Goal: Task Accomplishment & Management: Use online tool/utility

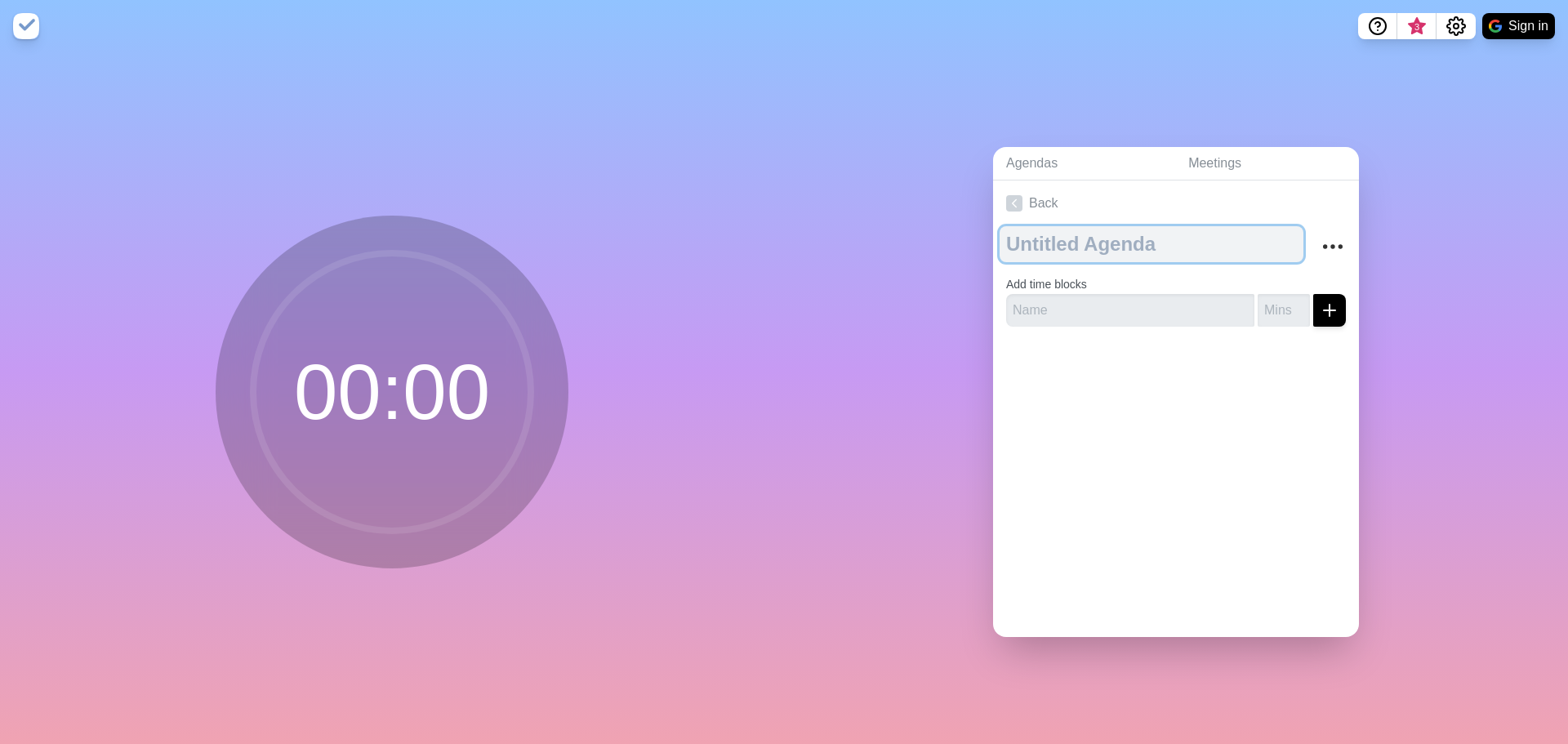
click at [1049, 249] on textarea at bounding box center [1151, 243] width 304 height 36
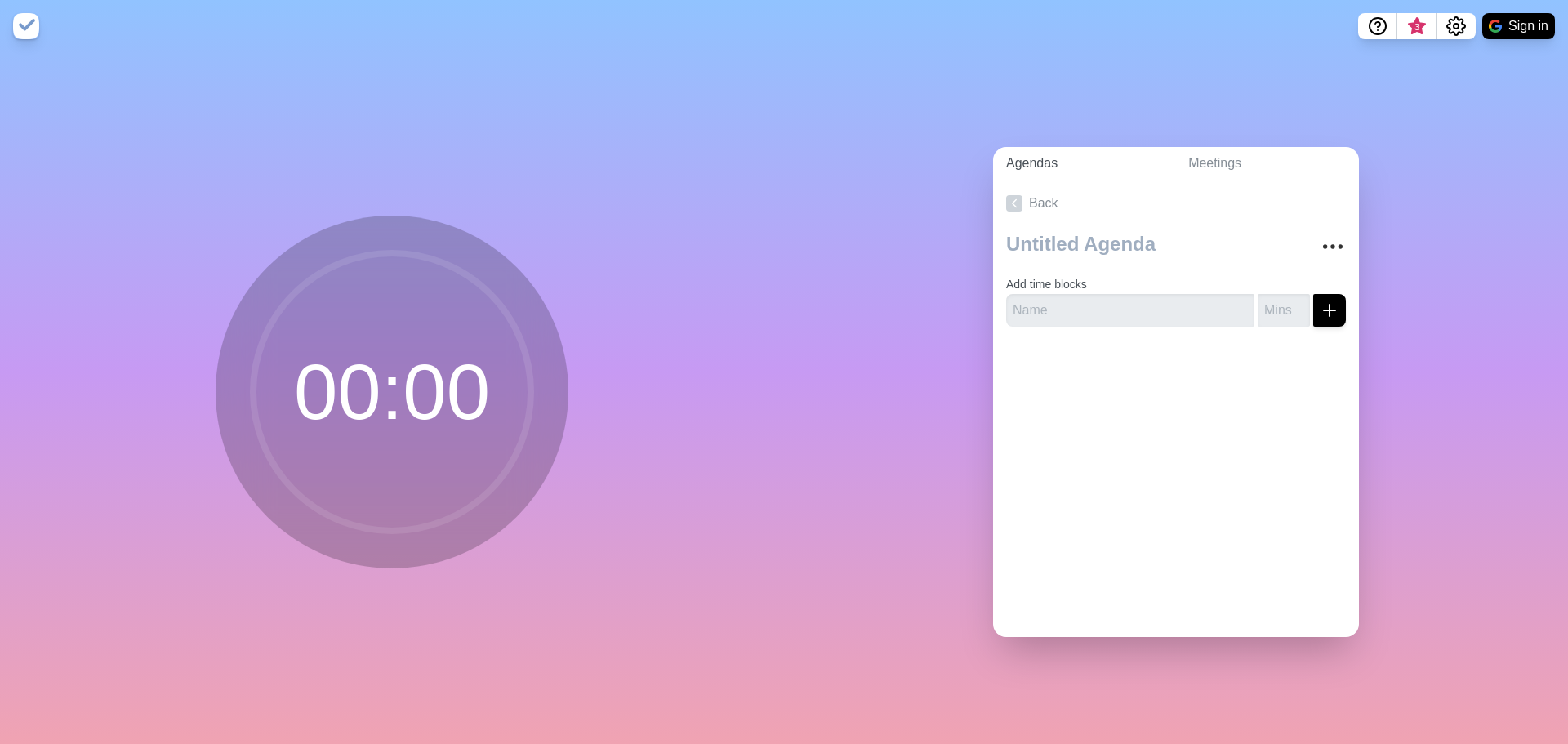
click at [1037, 151] on link "Agendas" at bounding box center [1085, 163] width 182 height 34
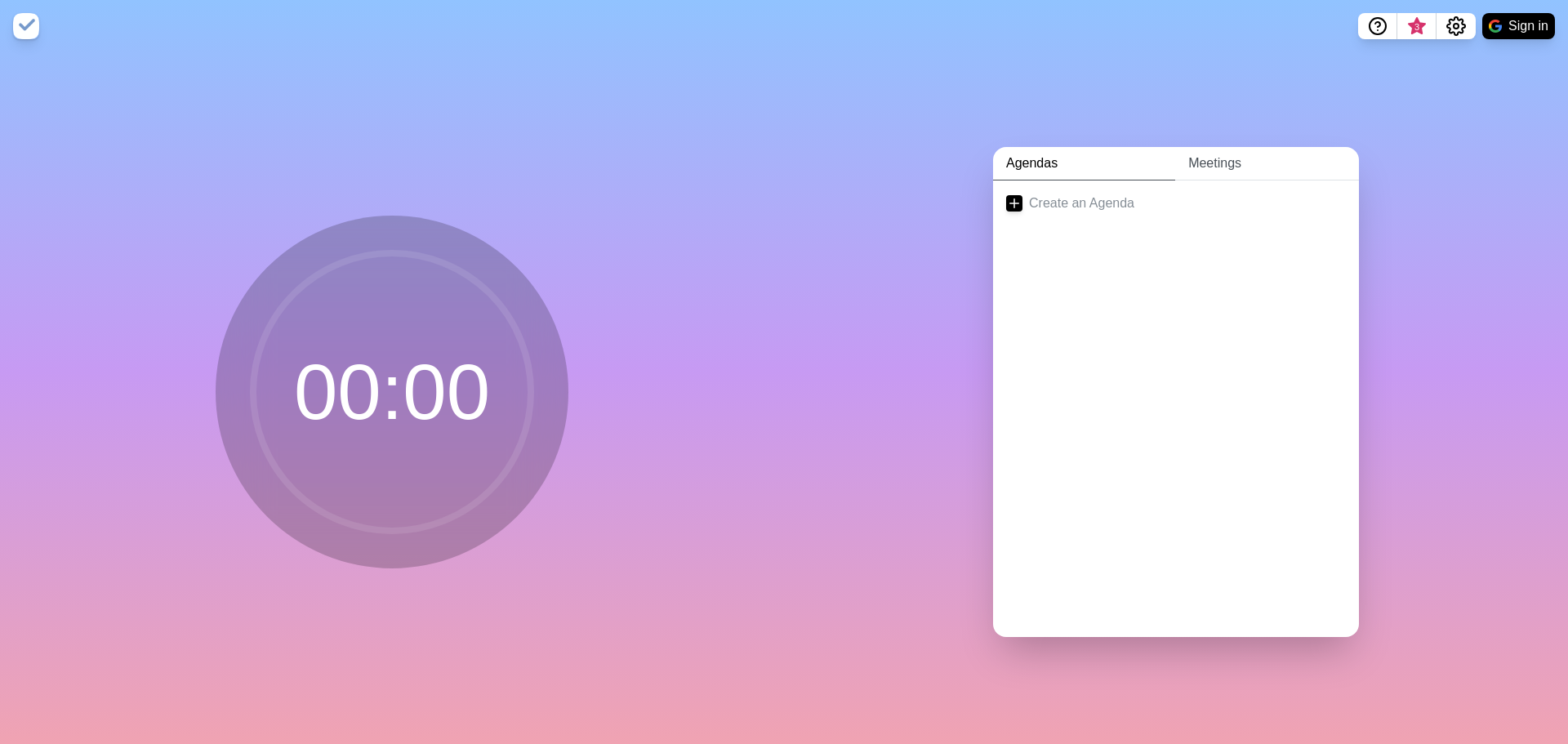
click at [1210, 147] on link "Meetings" at bounding box center [1267, 163] width 184 height 34
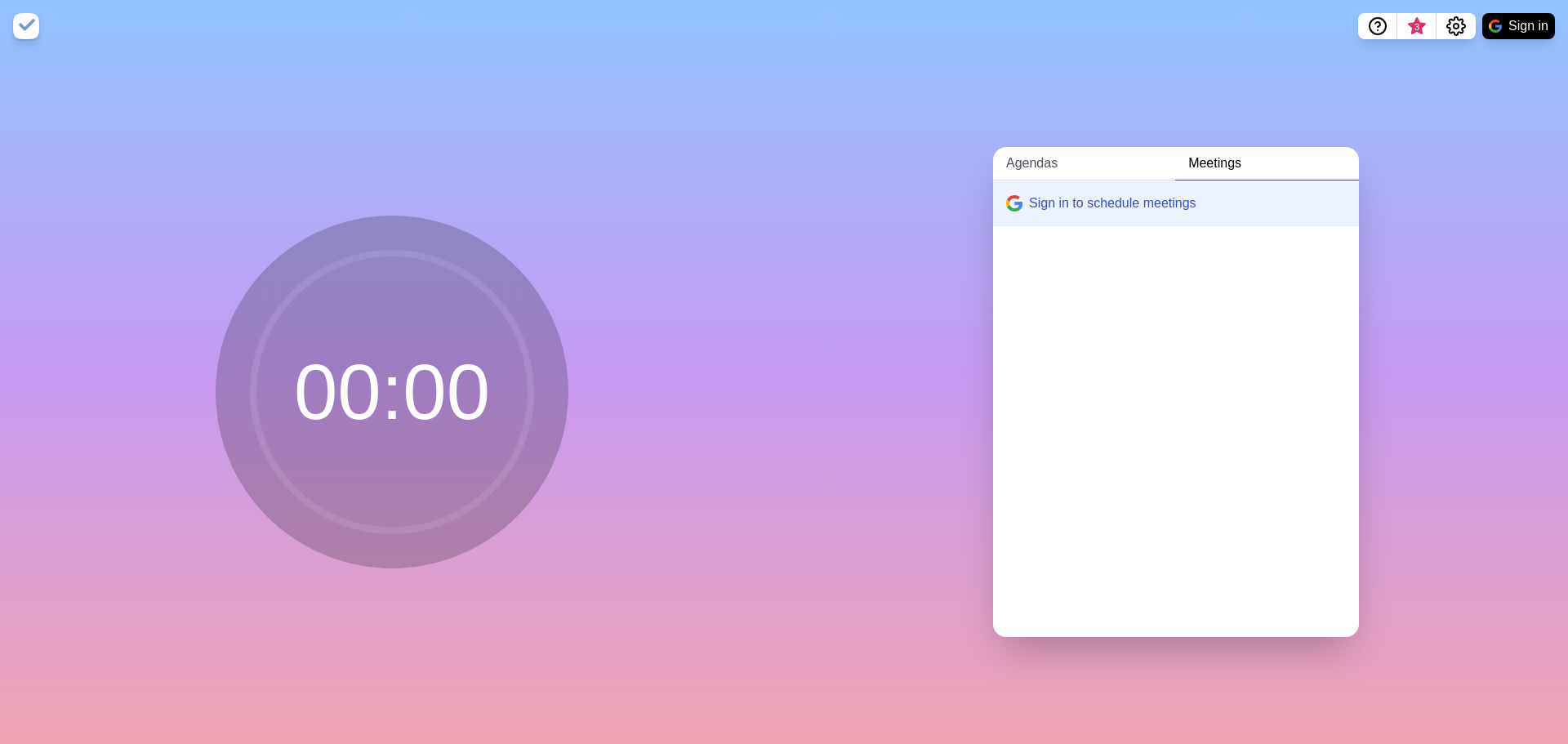
click at [1032, 160] on link "Agendas" at bounding box center [1085, 163] width 182 height 34
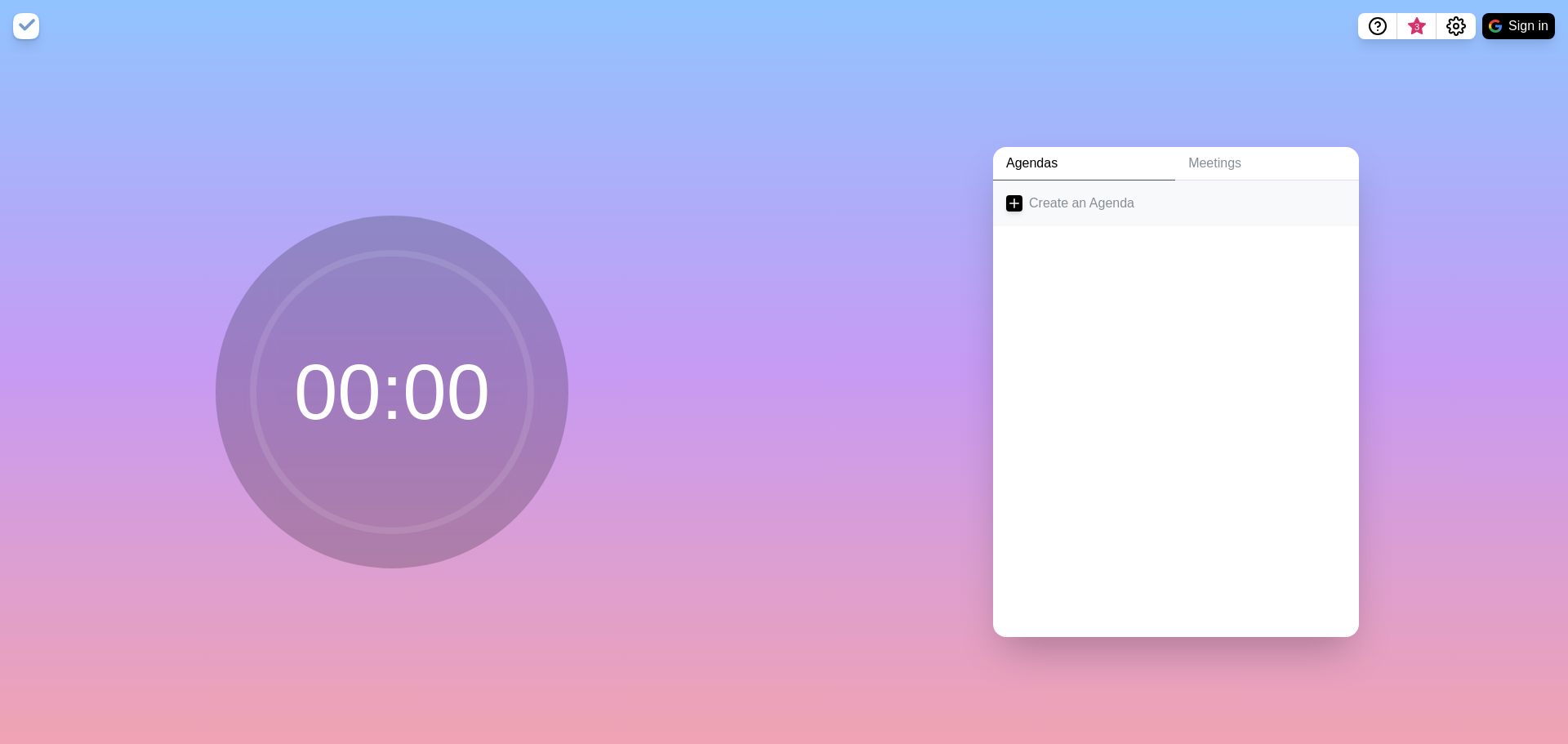
click at [1043, 199] on link "Create an Agenda" at bounding box center [1176, 203] width 366 height 46
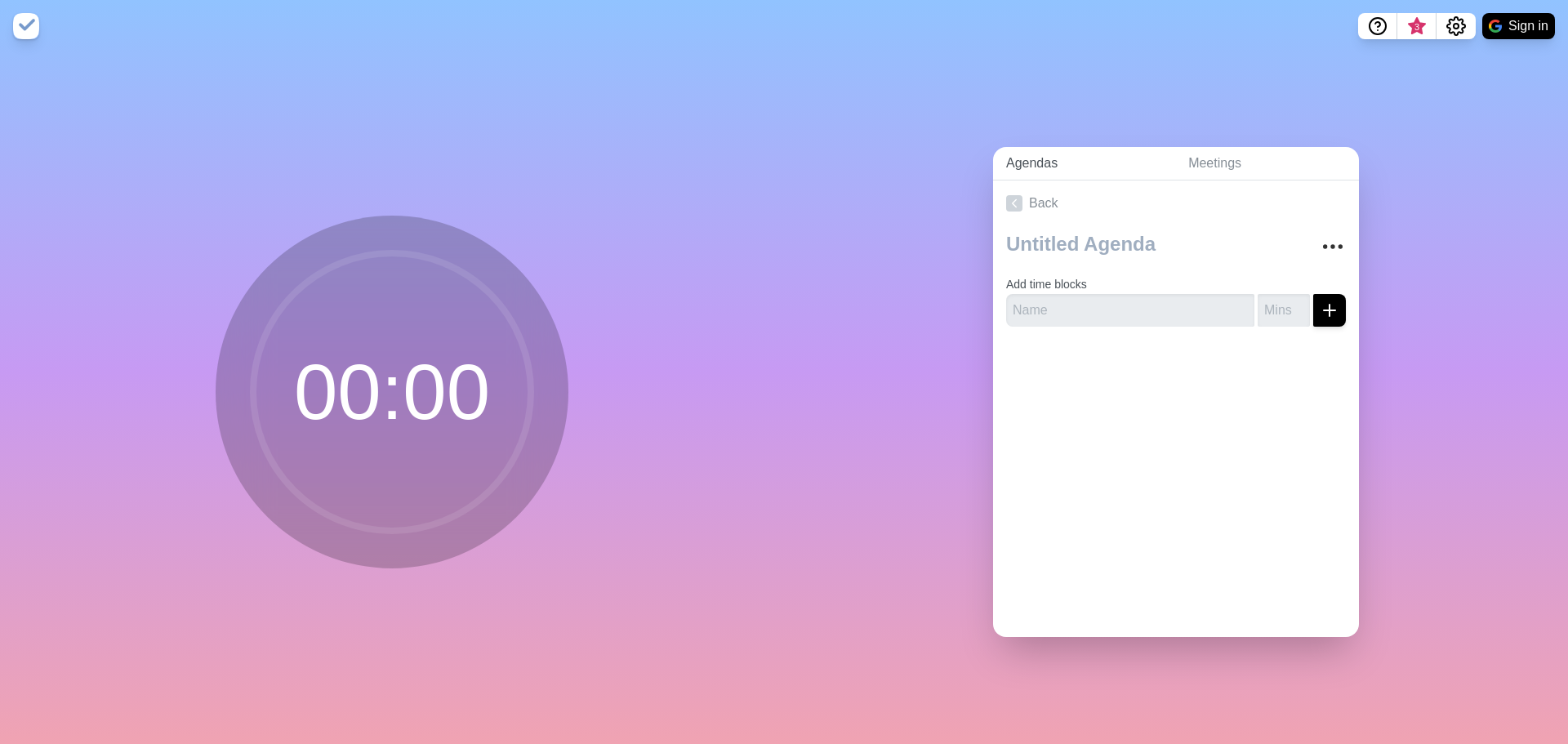
click at [1041, 160] on link "Agendas" at bounding box center [1085, 163] width 182 height 34
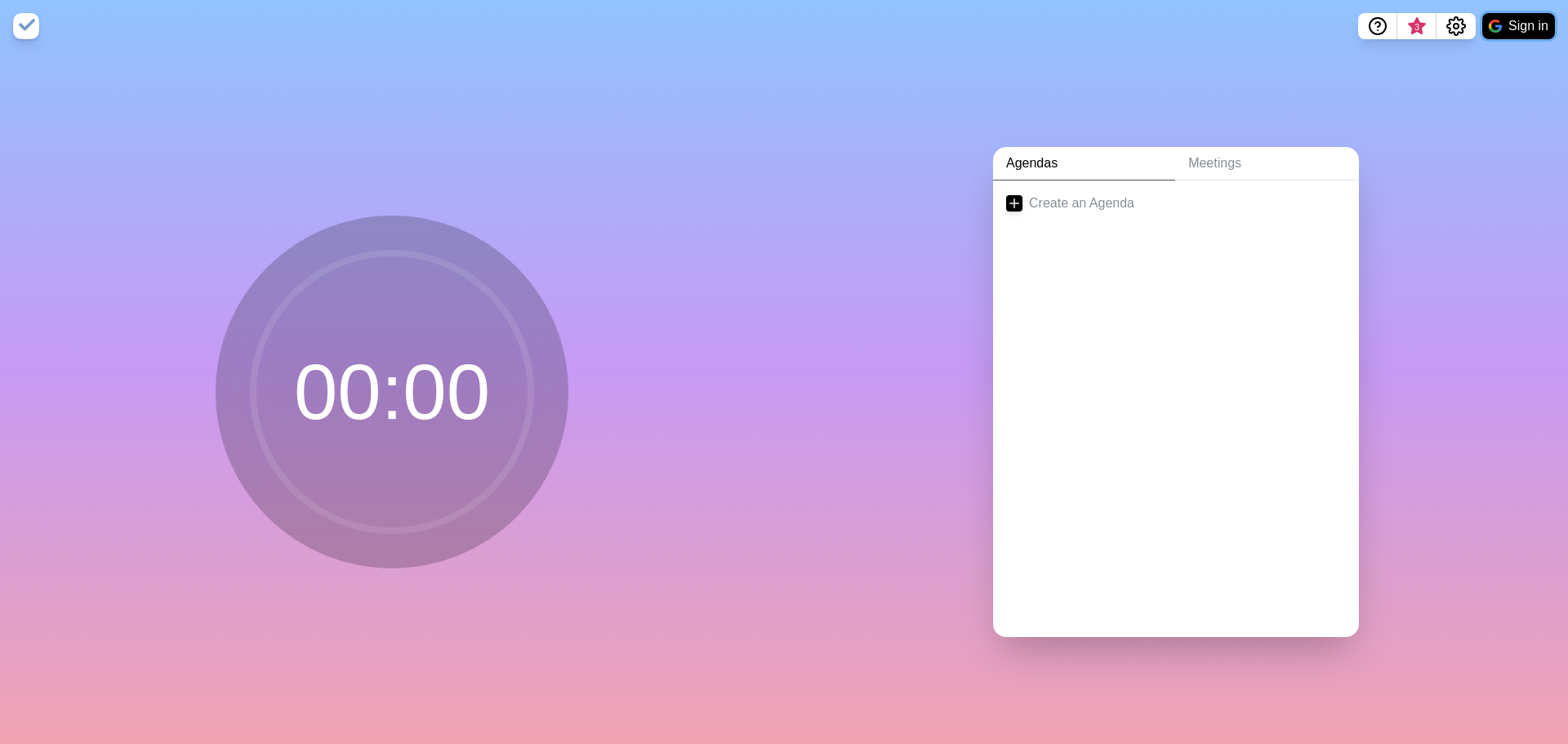
click at [1513, 26] on button "Sign in" at bounding box center [1519, 26] width 73 height 26
click at [1034, 191] on link "Create an Agenda" at bounding box center [1176, 203] width 366 height 46
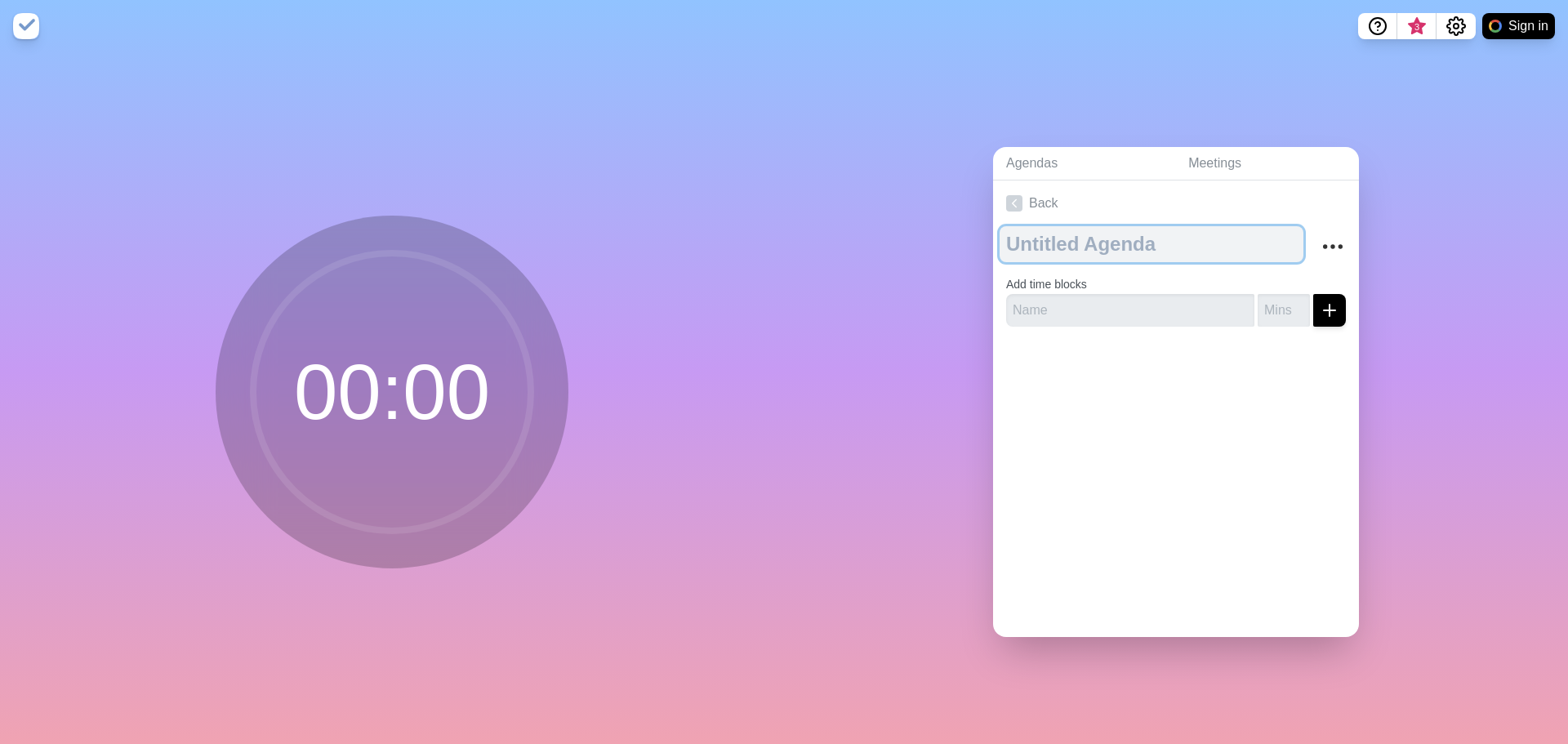
click at [1068, 239] on textarea at bounding box center [1151, 243] width 304 height 36
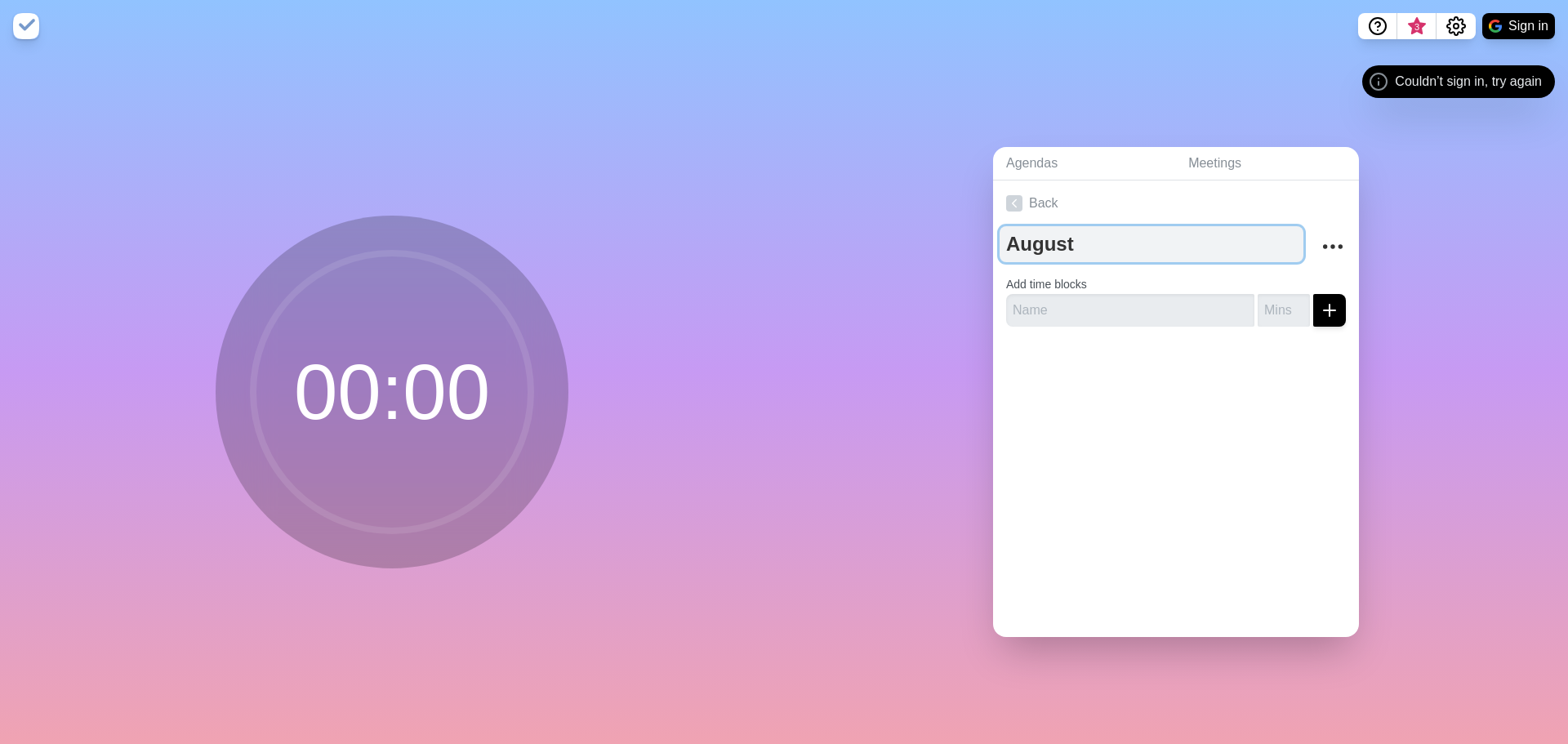
type textarea "August"
click at [1068, 239] on textarea "August" at bounding box center [1151, 243] width 304 height 36
type textarea "A"
type textarea "[DATE]"
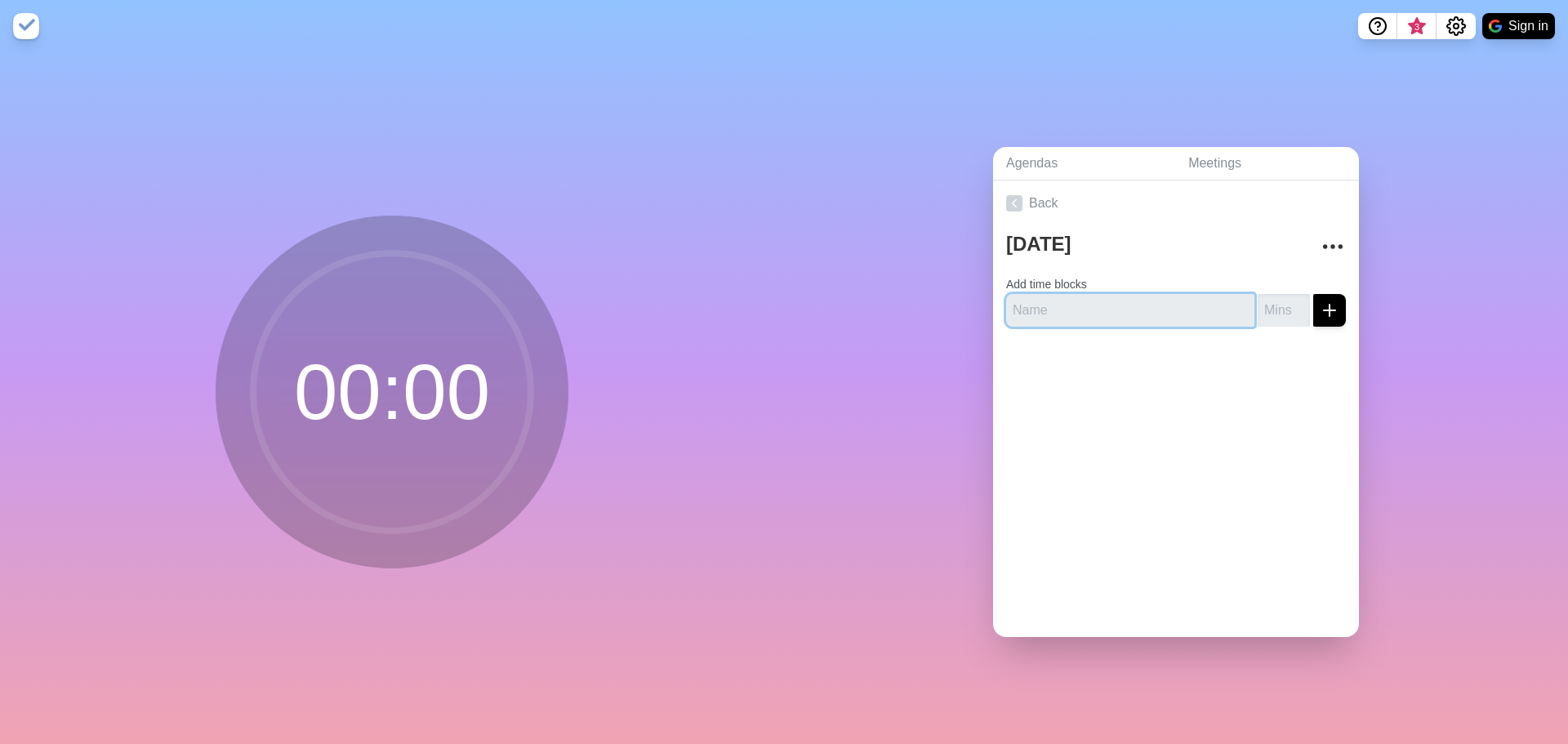
click at [1056, 304] on input "text" at bounding box center [1130, 311] width 248 height 33
type input "Start Day"
click at [1258, 305] on input "number" at bounding box center [1284, 311] width 52 height 33
type input "10"
click at [1320, 302] on icon "submit" at bounding box center [1330, 311] width 20 height 20
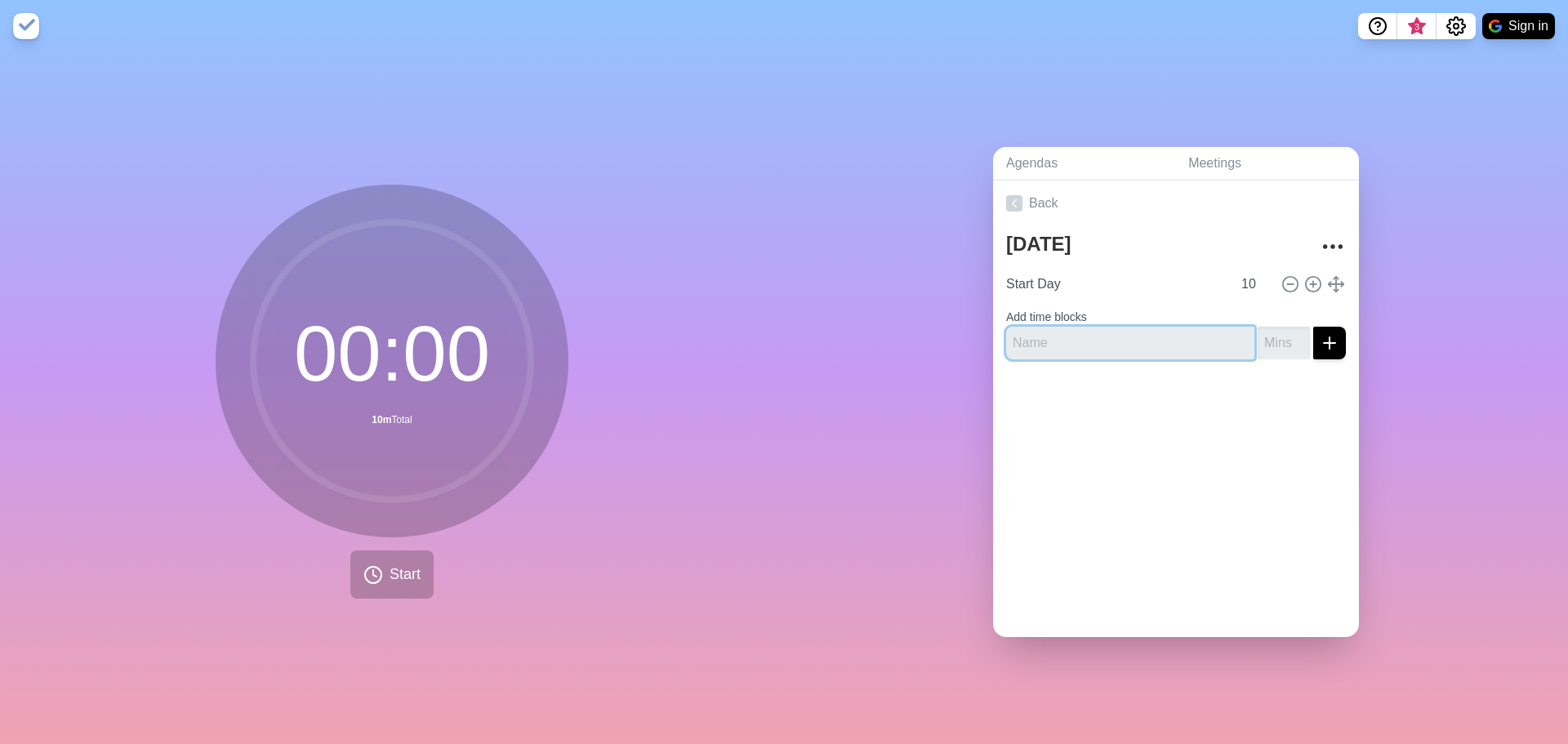
click at [1151, 326] on input "text" at bounding box center [1130, 343] width 248 height 33
type input "FOCUS - Emails"
click at [1263, 331] on input "number" at bounding box center [1284, 343] width 52 height 33
type input "2"
type input "30"
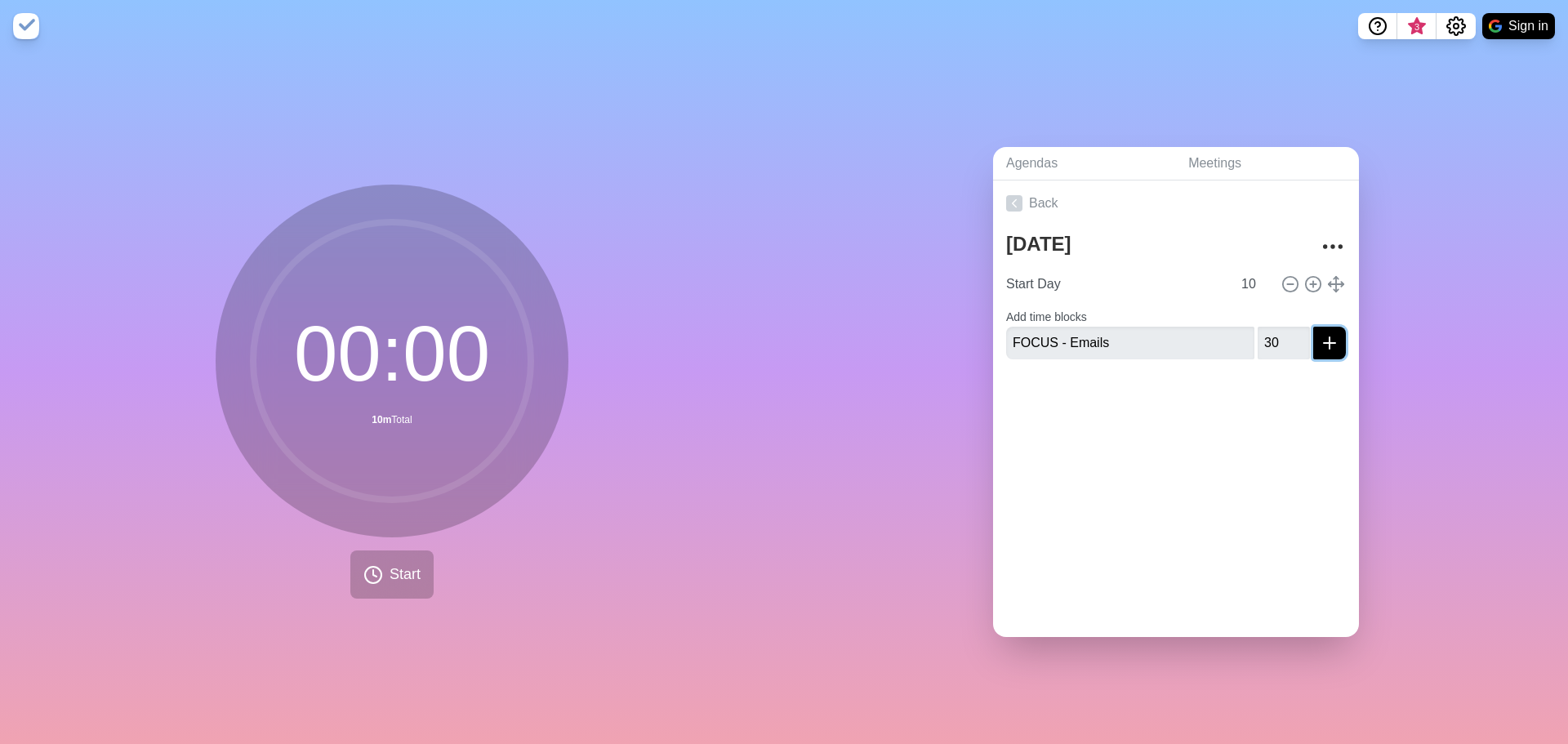
click at [1320, 334] on icon "submit" at bounding box center [1330, 344] width 20 height 20
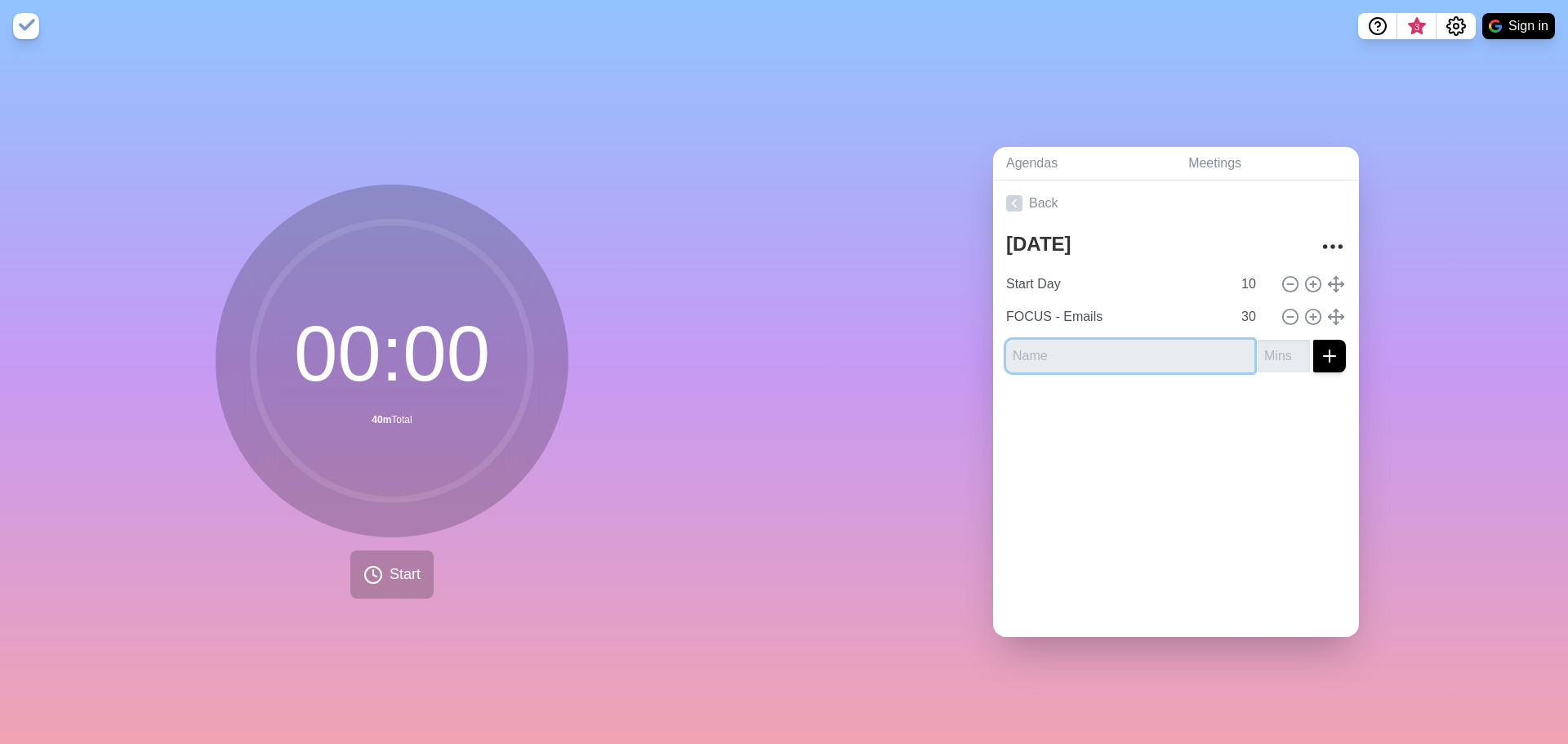
click at [1079, 349] on input "text" at bounding box center [1130, 356] width 248 height 33
type input "FOCUS -Paperless"
click at [1260, 348] on input "number" at bounding box center [1284, 356] width 52 height 33
type input "30"
click at [1197, 420] on div at bounding box center [1176, 418] width 366 height 66
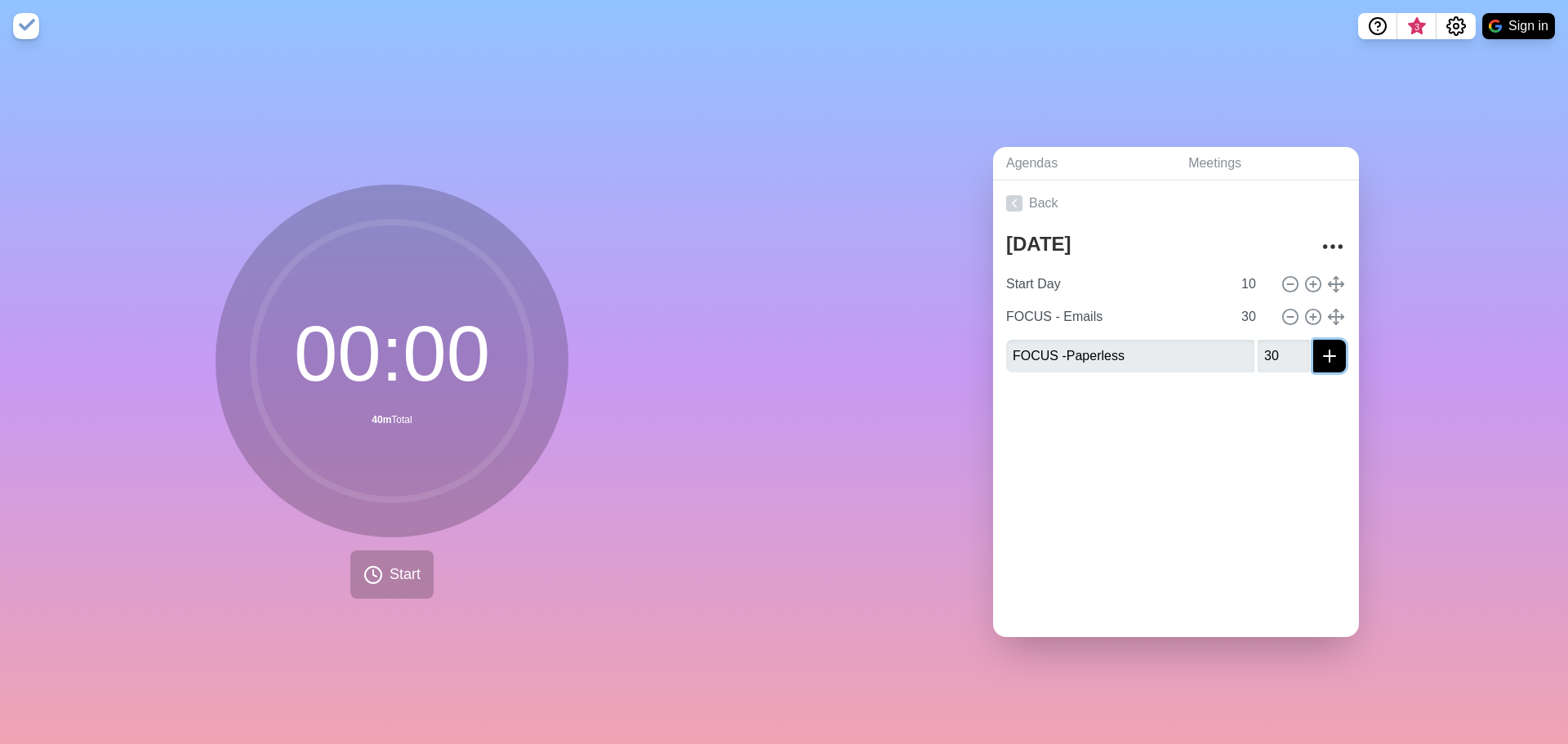
click at [1320, 346] on icon "submit" at bounding box center [1330, 356] width 20 height 20
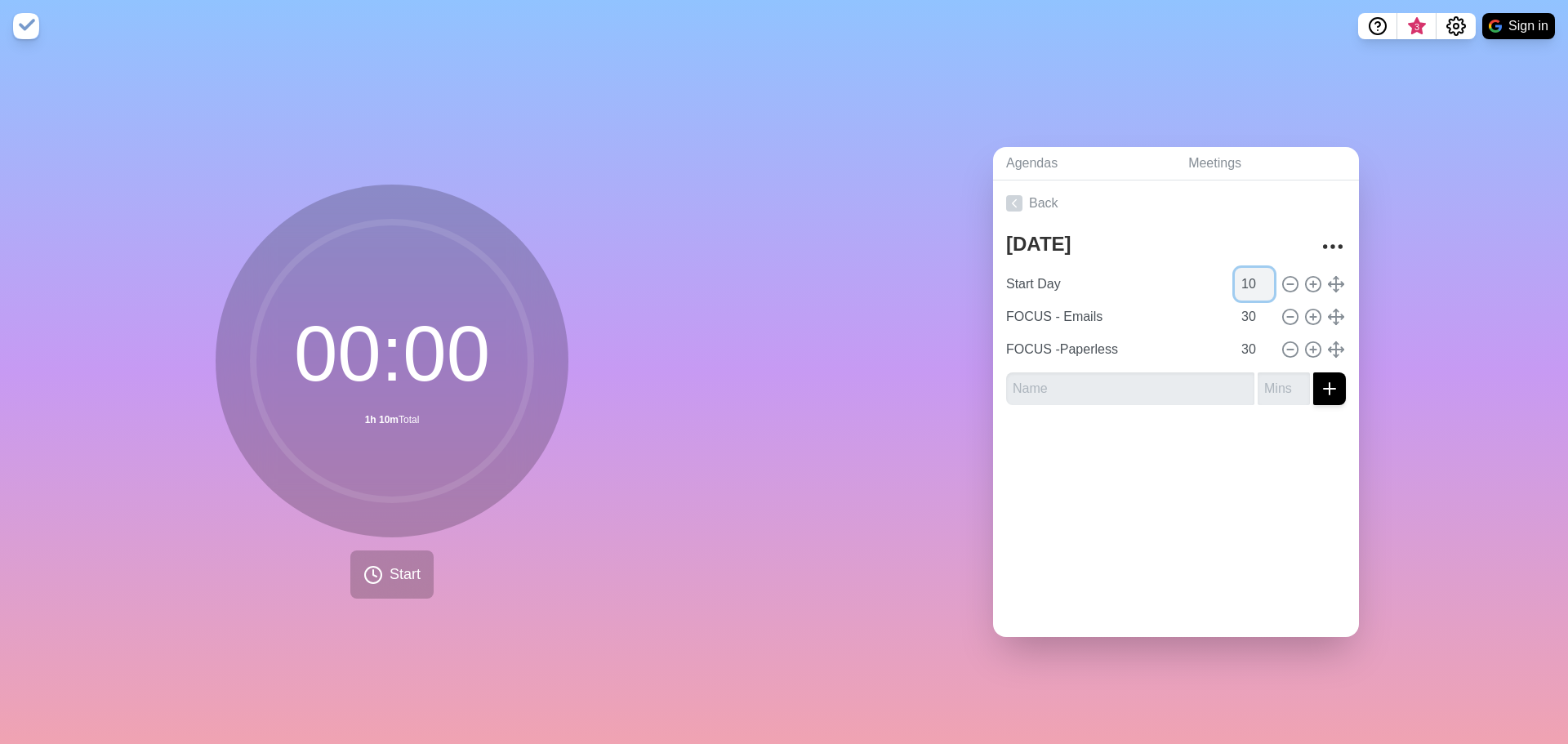
click at [1235, 276] on input "10" at bounding box center [1254, 284] width 39 height 33
drag, startPoint x: 1222, startPoint y: 276, endPoint x: 1234, endPoint y: 275, distance: 12.0
click at [1235, 275] on input "10" at bounding box center [1254, 284] width 39 height 33
type input "5"
click at [1230, 418] on div at bounding box center [1176, 451] width 366 height 66
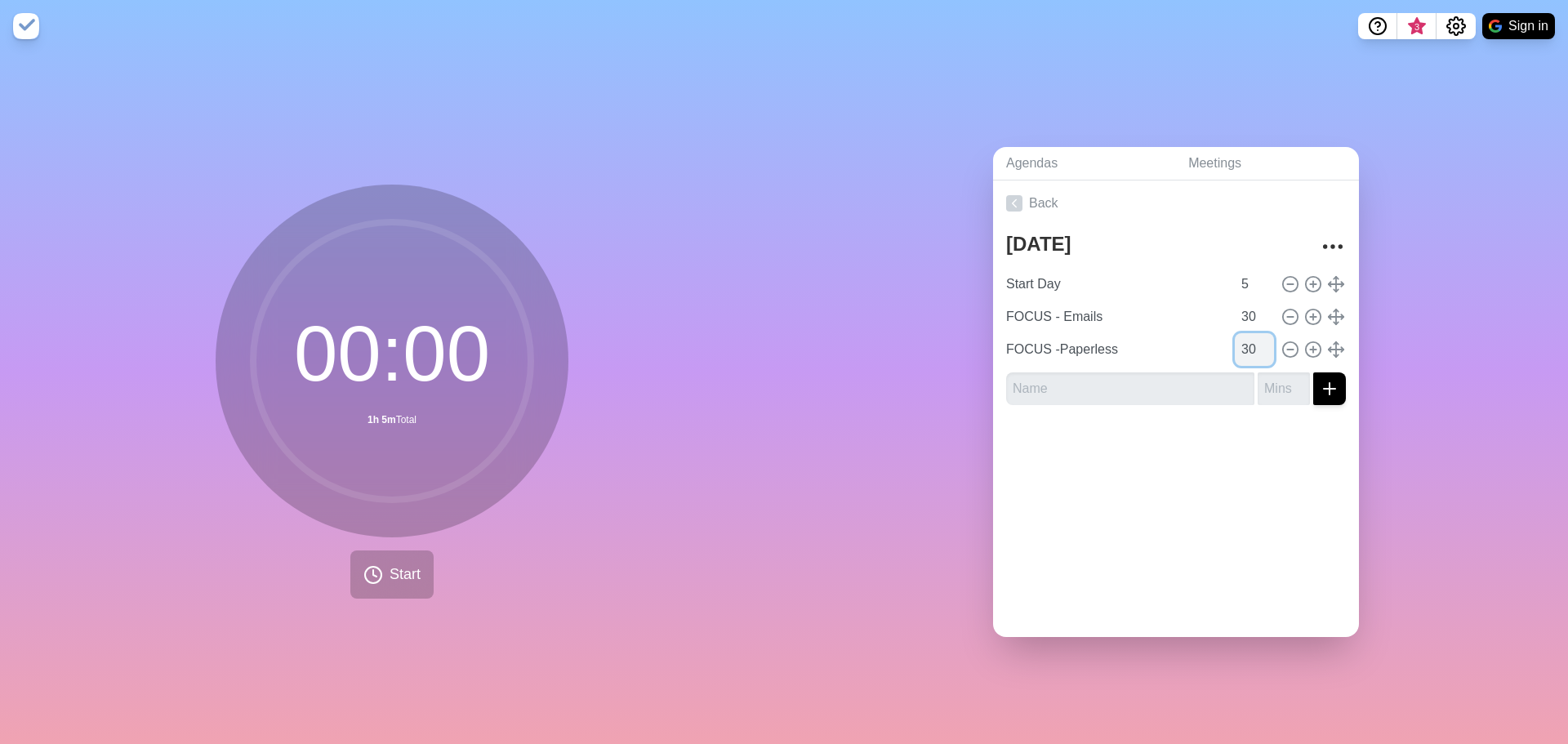
click at [1235, 346] on input "30" at bounding box center [1254, 350] width 39 height 33
type input "25"
click at [1197, 418] on div at bounding box center [1176, 451] width 366 height 66
click at [1170, 373] on input "text" at bounding box center [1130, 389] width 248 height 33
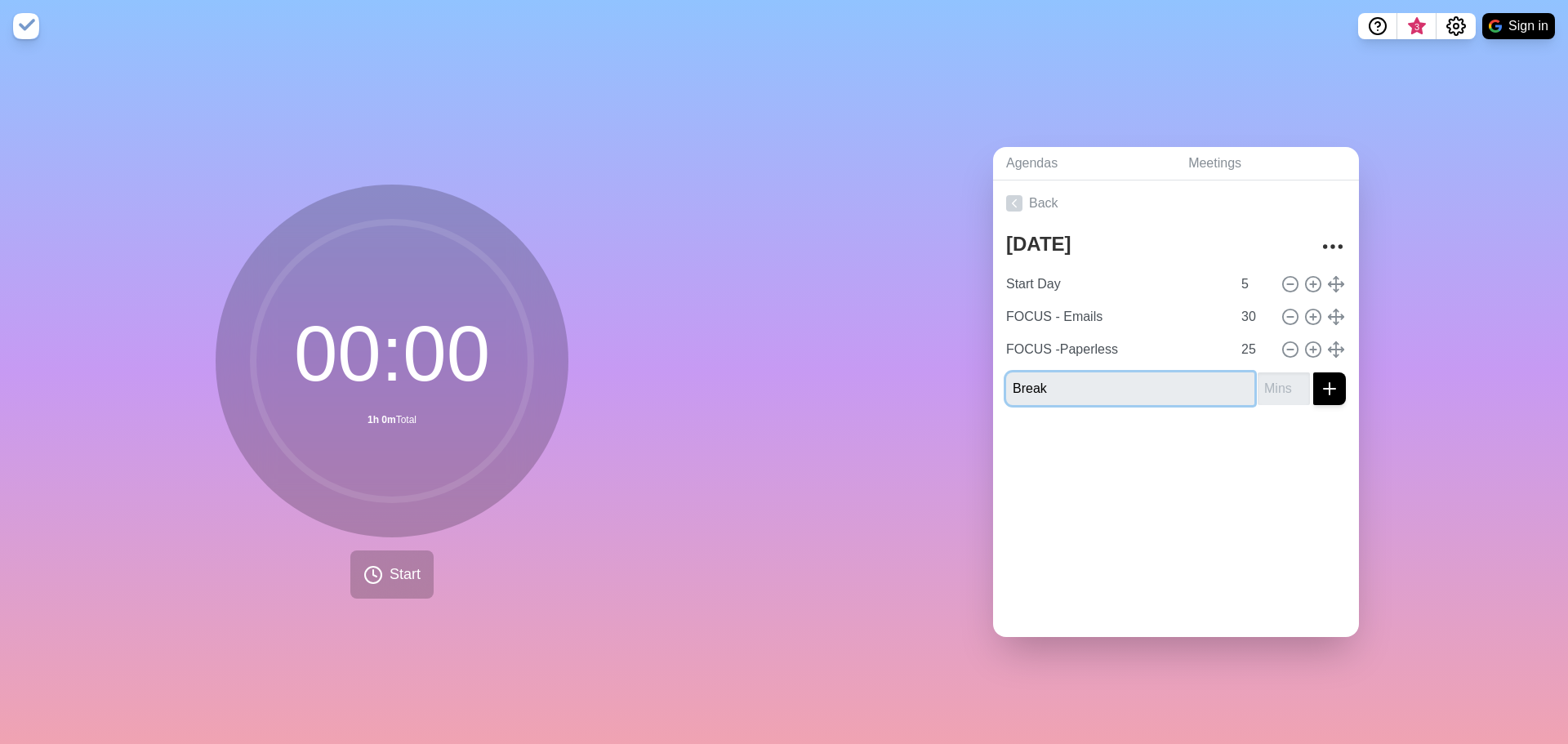
type input "Break"
click at [1258, 377] on input "number" at bounding box center [1284, 389] width 52 height 33
type input "1"
type input "5"
click at [1325, 389] on line "submit" at bounding box center [1330, 389] width 12 height 0
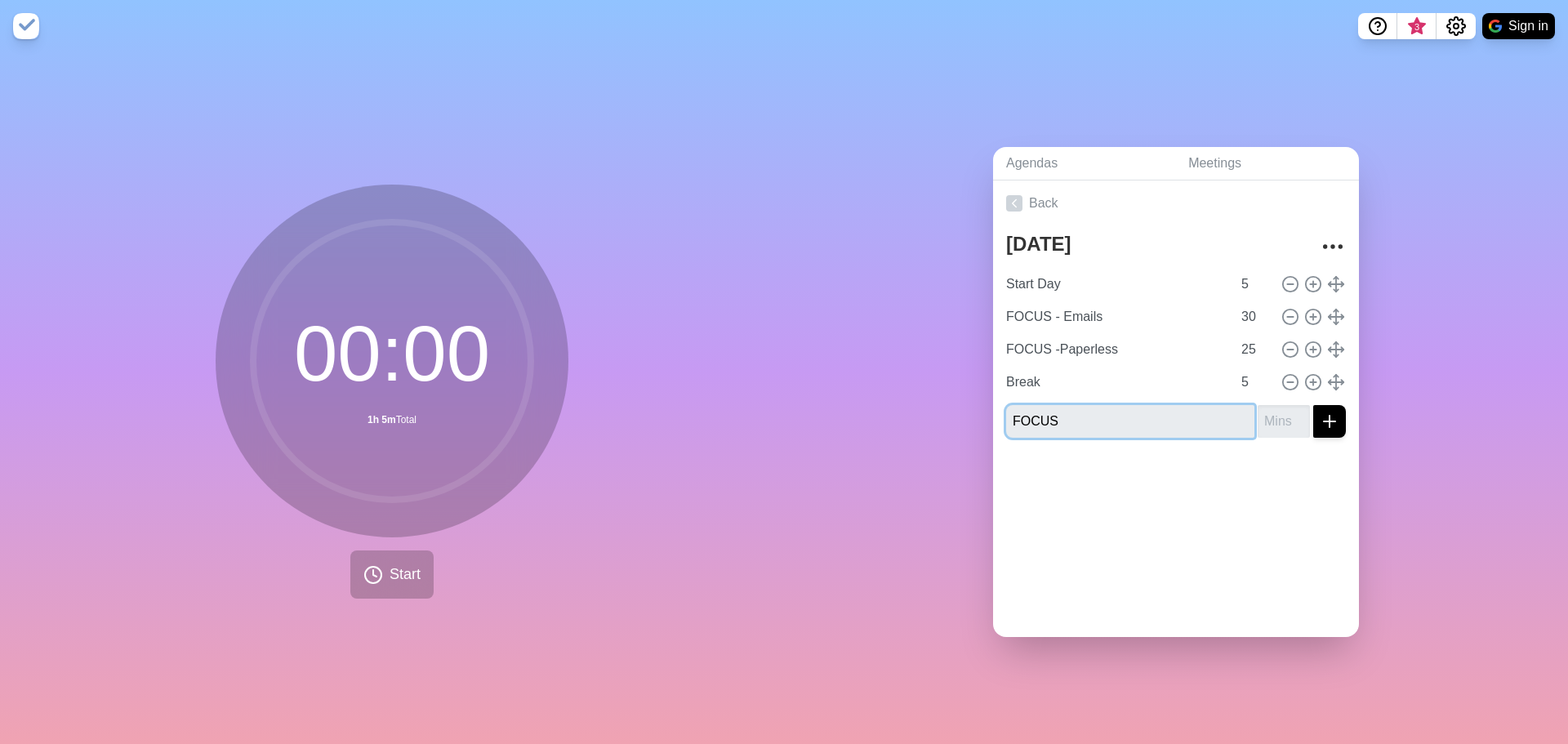
type input "FOCUS"
click at [1264, 418] on input "number" at bounding box center [1284, 421] width 52 height 33
type input "6"
type input "55"
click at [1320, 412] on icon "submit" at bounding box center [1330, 422] width 20 height 20
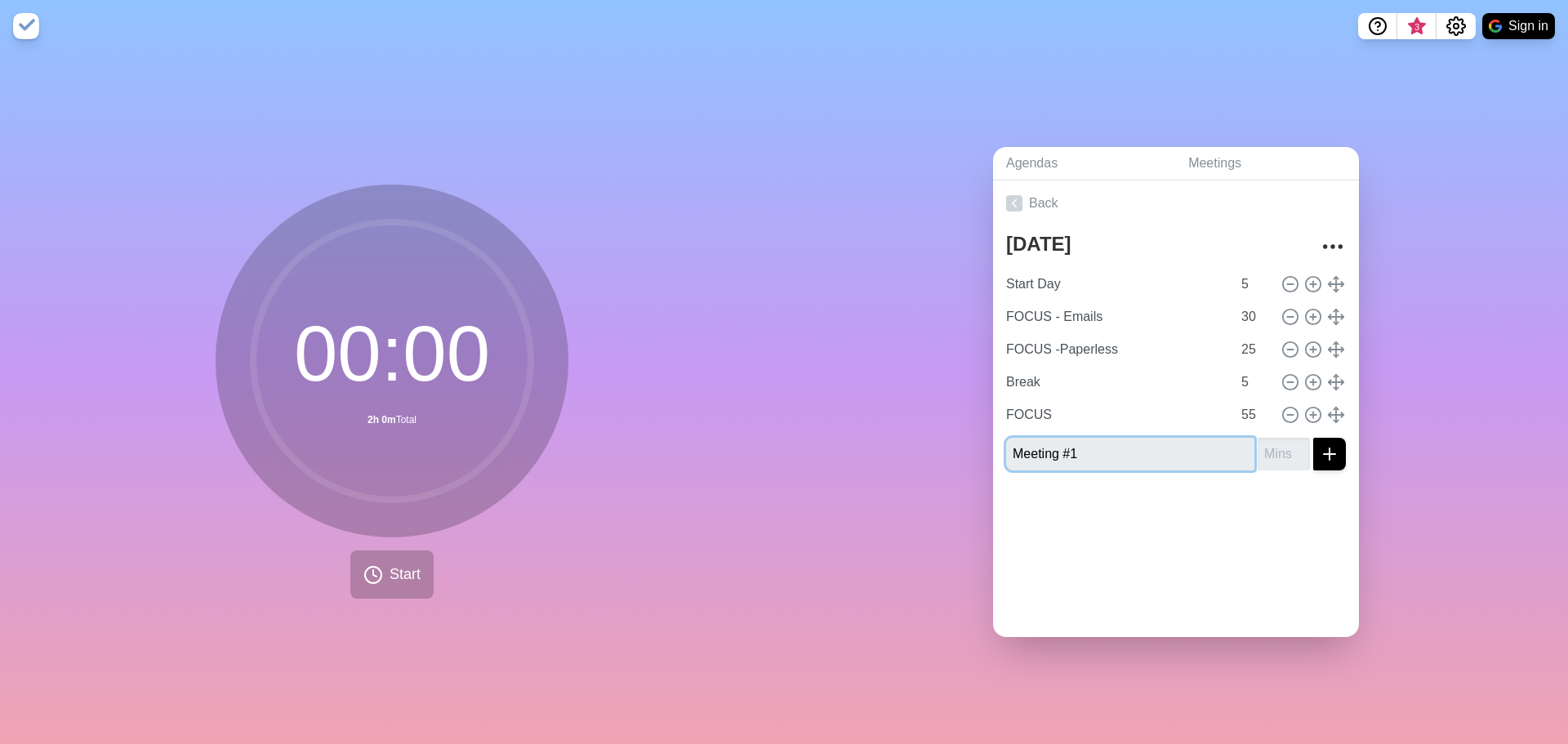
type input "Meeting #1"
click at [1258, 457] on input "number" at bounding box center [1284, 454] width 52 height 33
type input "60"
click at [1320, 444] on icon "submit" at bounding box center [1330, 454] width 20 height 20
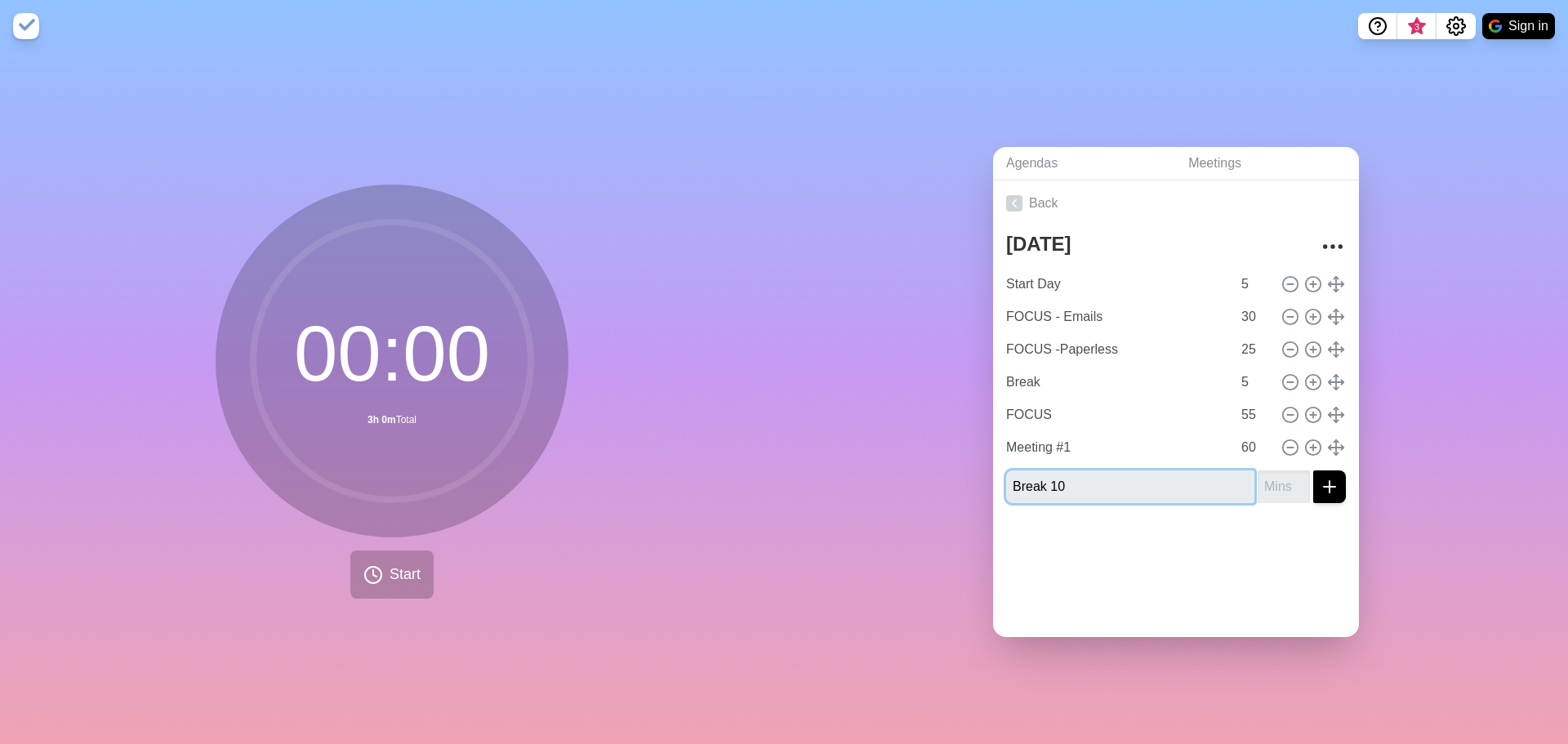
drag, startPoint x: 1167, startPoint y: 475, endPoint x: 1044, endPoint y: 485, distance: 123.4
click at [1044, 485] on input "Break 10" at bounding box center [1130, 487] width 248 height 33
type input "Break - Snack"
click at [1258, 482] on input "number" at bounding box center [1284, 487] width 52 height 33
type input "15"
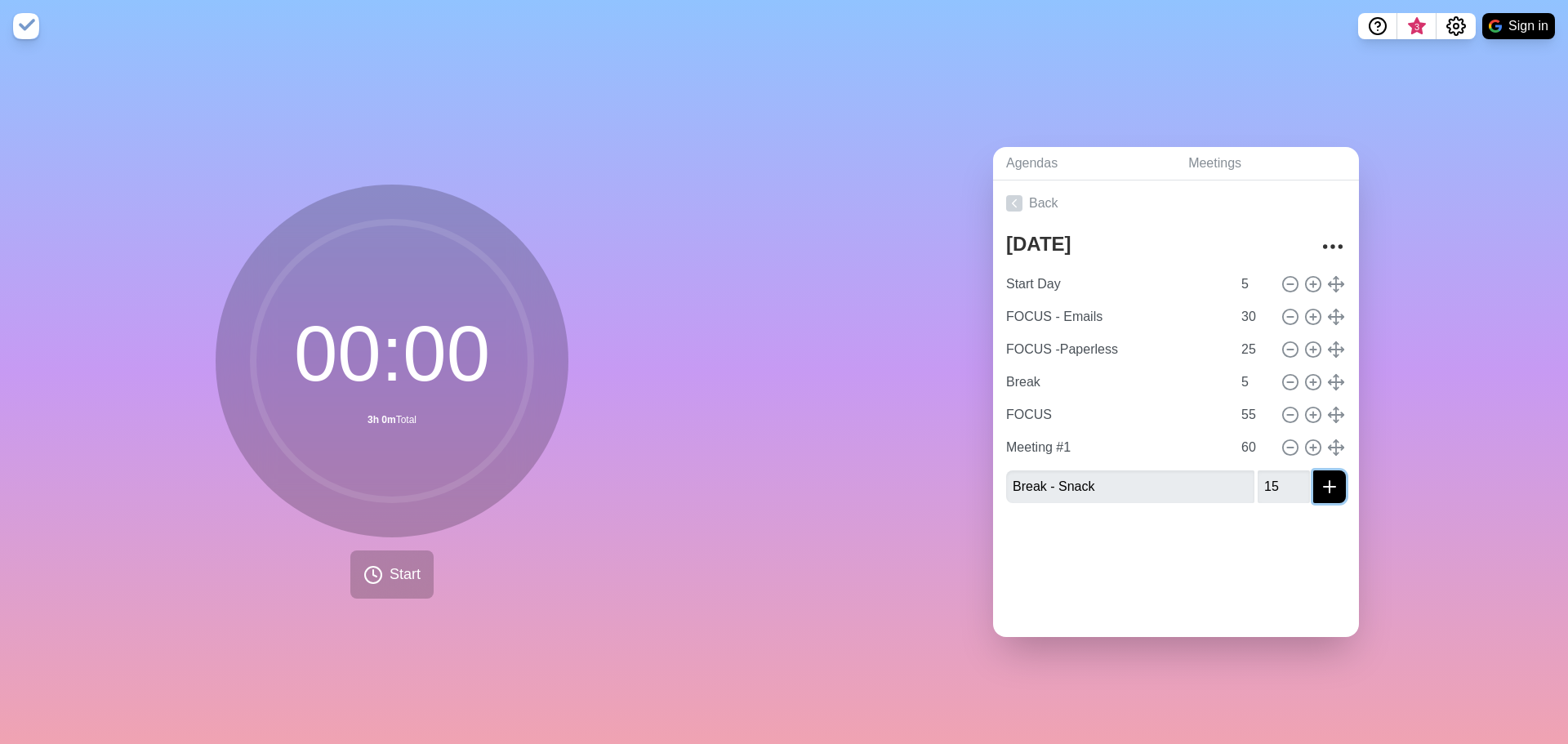
click at [1320, 477] on icon "submit" at bounding box center [1330, 487] width 20 height 20
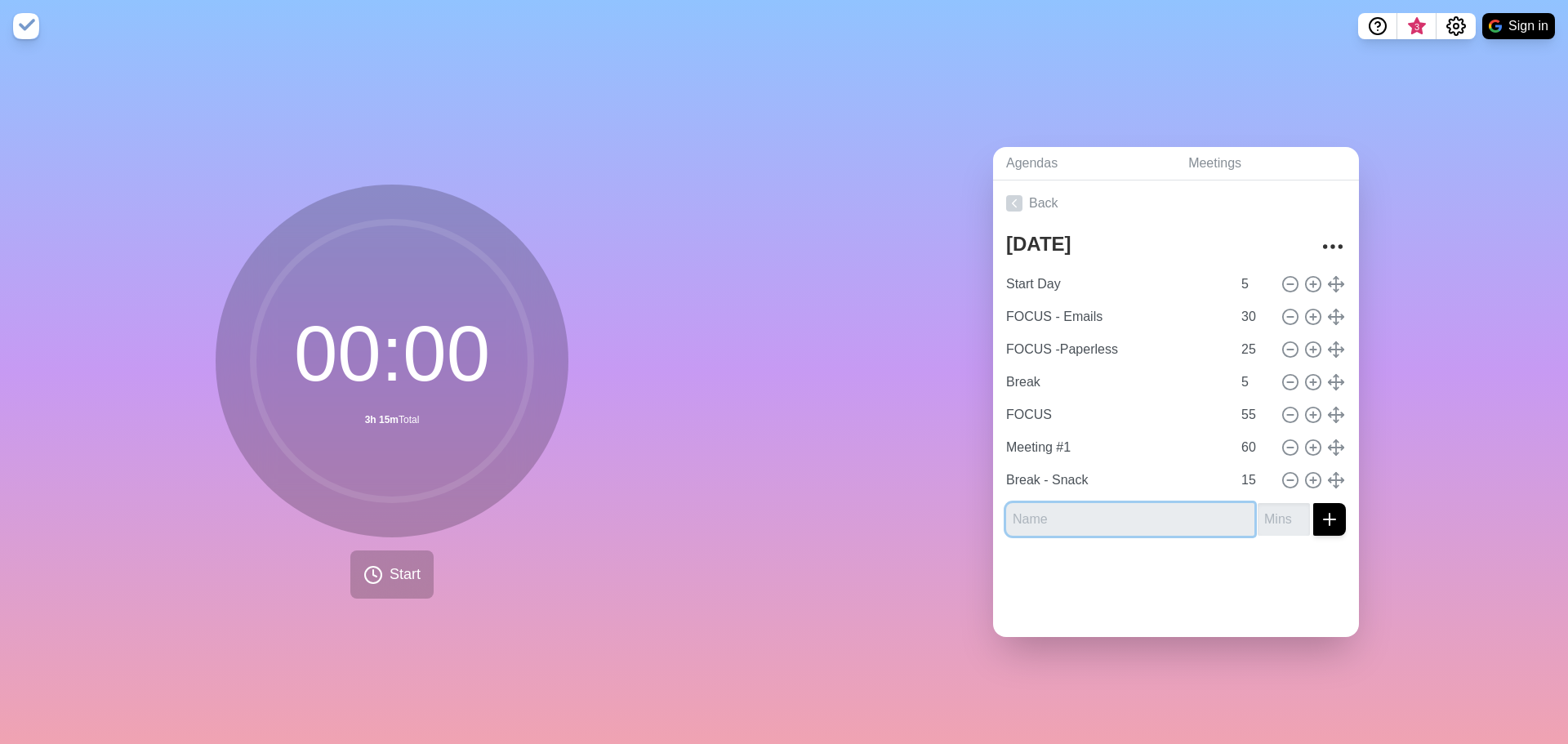
click at [1103, 514] on input "text" at bounding box center [1130, 520] width 248 height 33
type input "9"
type input "FOCUS"
type input "90"
click at [1314, 503] on button "submit" at bounding box center [1330, 520] width 33 height 33
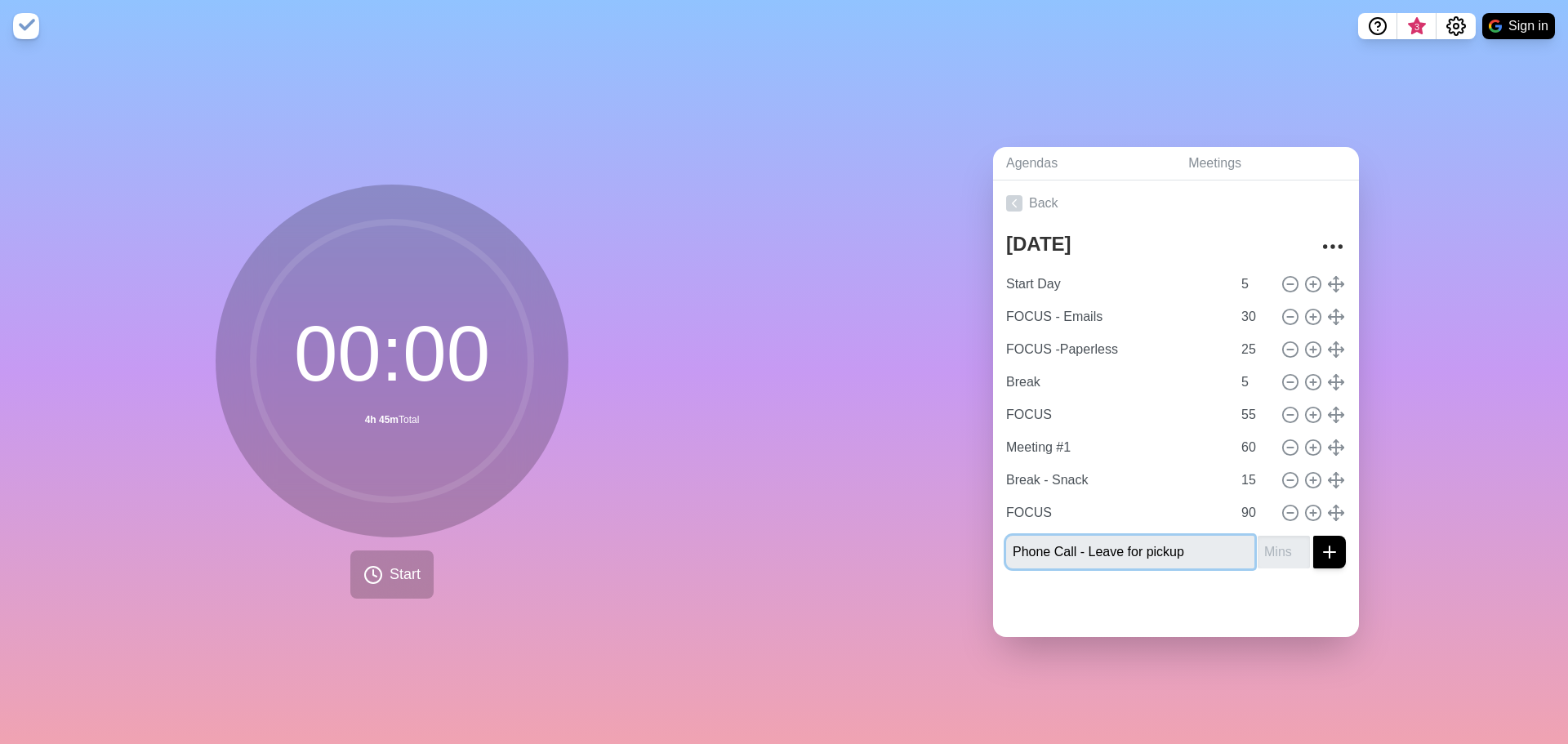
type input "Phone Call - Leave for pickup"
click at [1264, 548] on input "number" at bounding box center [1284, 553] width 52 height 33
type input "30"
click at [1325, 553] on line "submit" at bounding box center [1330, 553] width 12 height 0
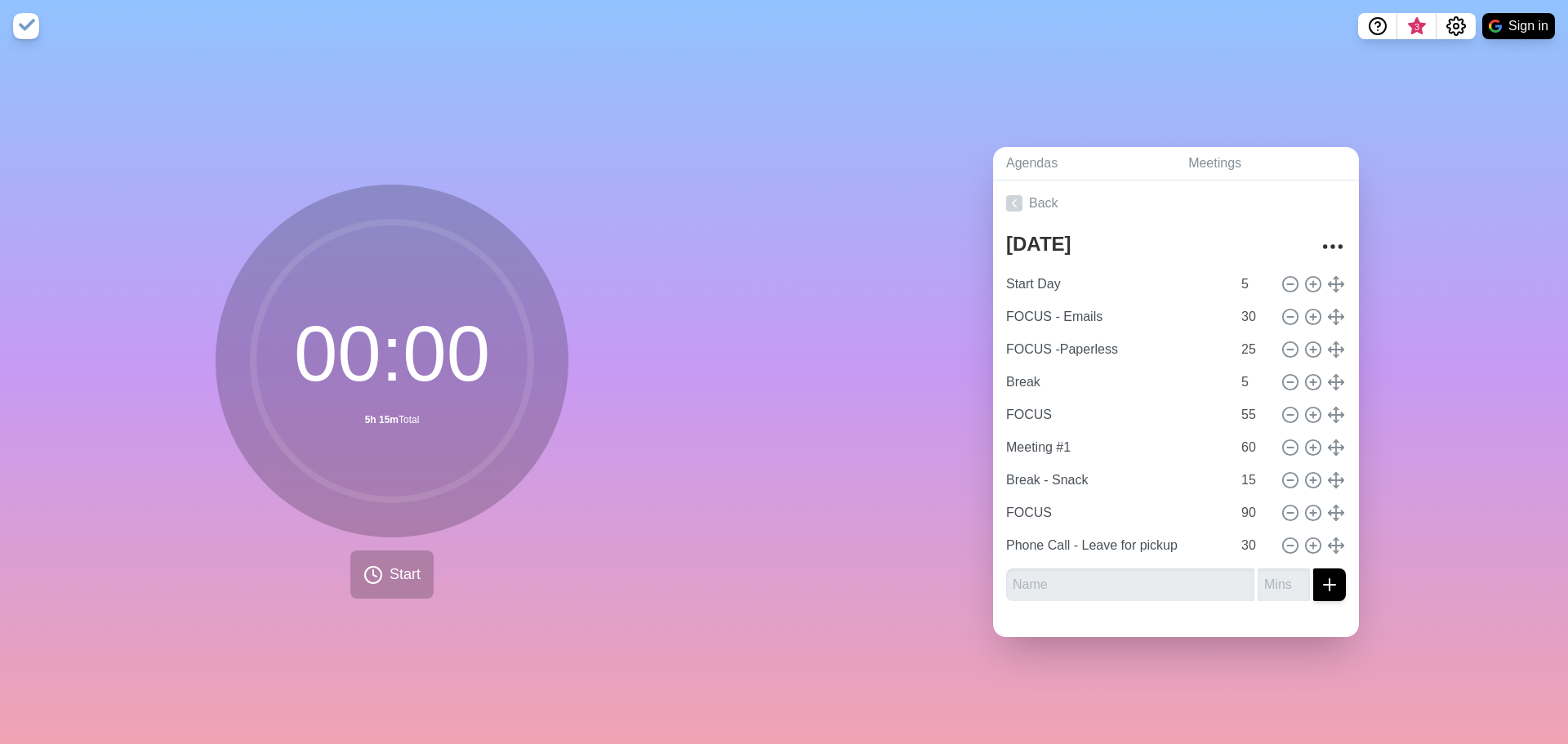
click at [1364, 551] on div "Agendas Meetings Back [DATE] Start Day 5 FOCUS - Emails 30 FOCUS -Paperless 25 …" at bounding box center [1176, 398] width 784 height 692
